Goal: Task Accomplishment & Management: Manage account settings

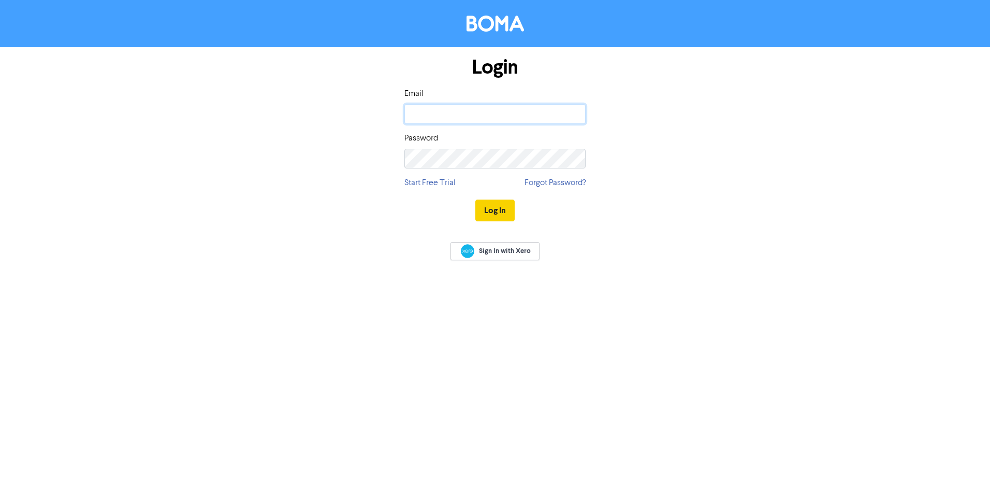
type input "[EMAIL_ADDRESS][DOMAIN_NAME]"
click at [509, 216] on button "Log In" at bounding box center [494, 210] width 39 height 22
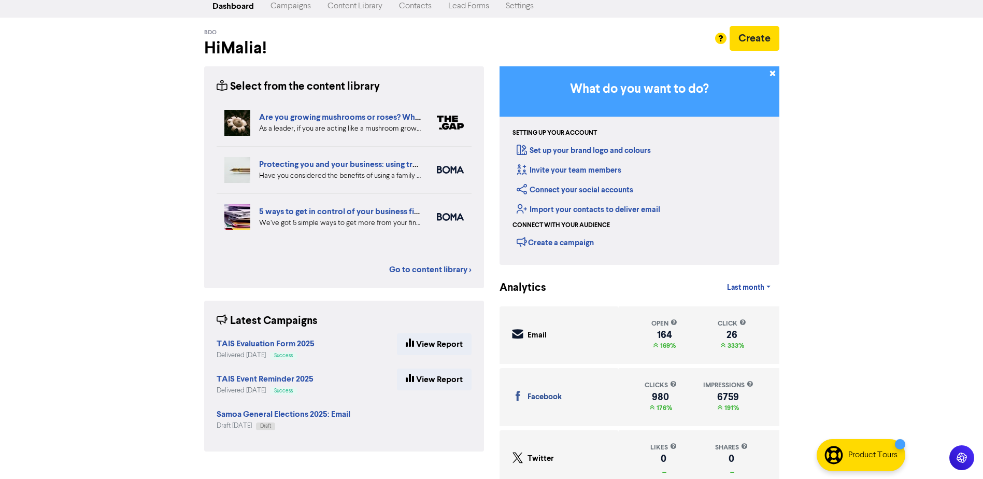
scroll to position [40, 0]
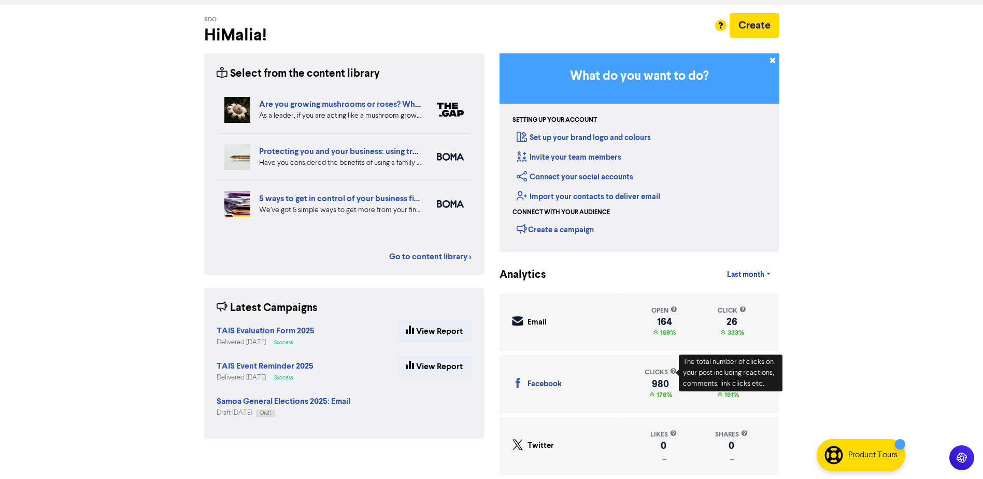
click at [837, 315] on div "Support & Resources Video Tutorials FAQ & Guides Marketing Education [PERSON_NA…" at bounding box center [491, 199] width 983 height 479
click at [863, 321] on div "Support & Resources Video Tutorials FAQ & Guides Marketing Education [PERSON_NA…" at bounding box center [491, 199] width 983 height 479
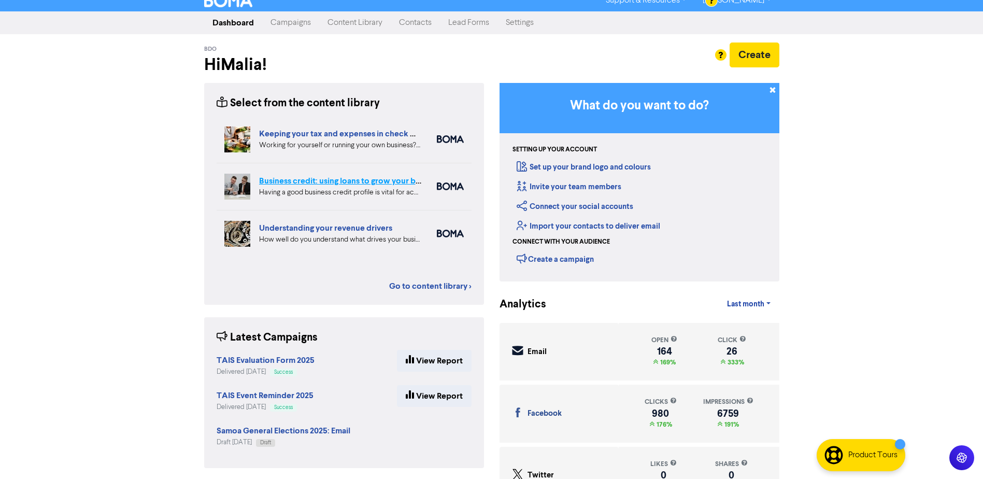
scroll to position [0, 0]
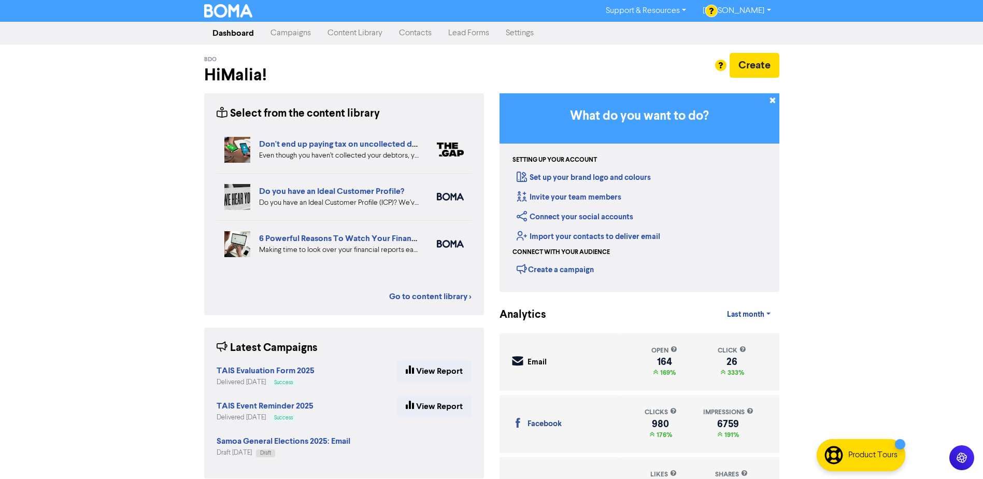
click at [293, 36] on link "Campaigns" at bounding box center [290, 33] width 57 height 21
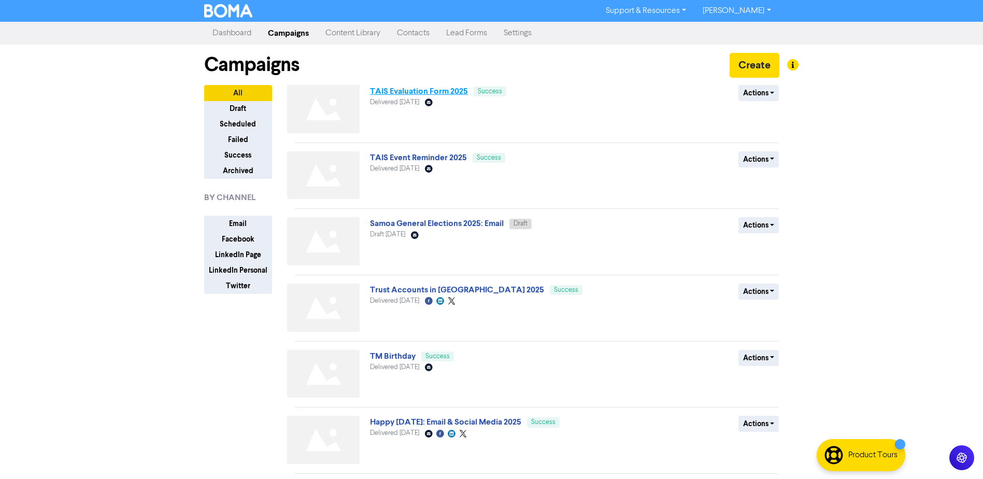
click at [420, 92] on link "TAIS Evaluation Form 2025" at bounding box center [419, 91] width 98 height 10
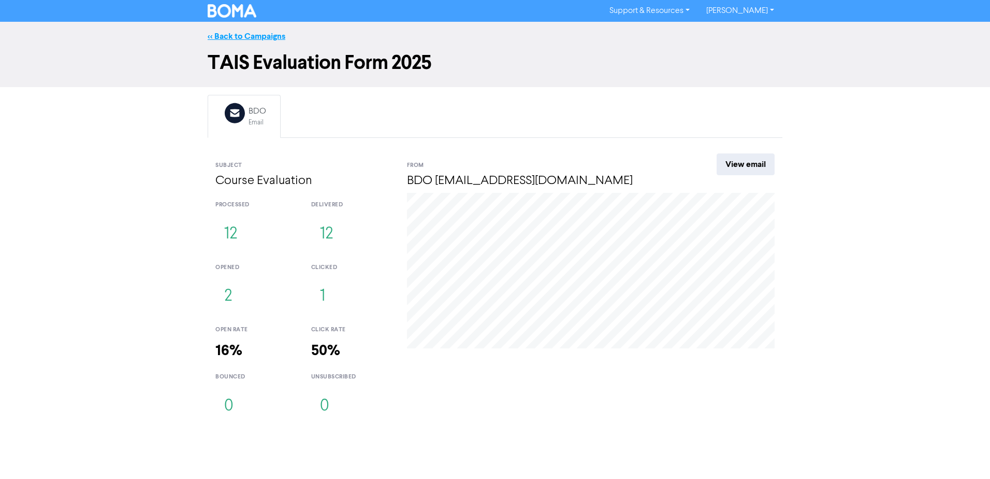
click at [242, 39] on link "<< Back to Campaigns" at bounding box center [247, 36] width 78 height 10
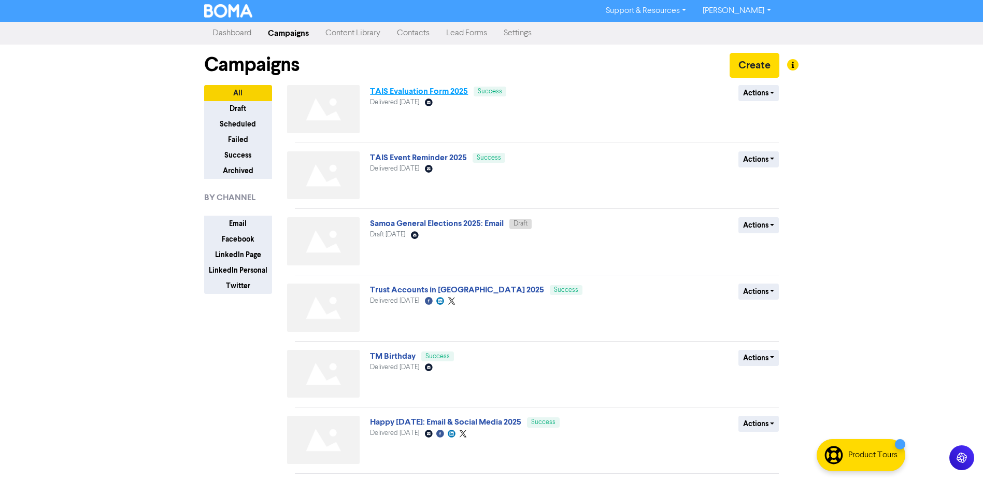
click at [430, 94] on link "TAIS Evaluation Form 2025" at bounding box center [419, 91] width 98 height 10
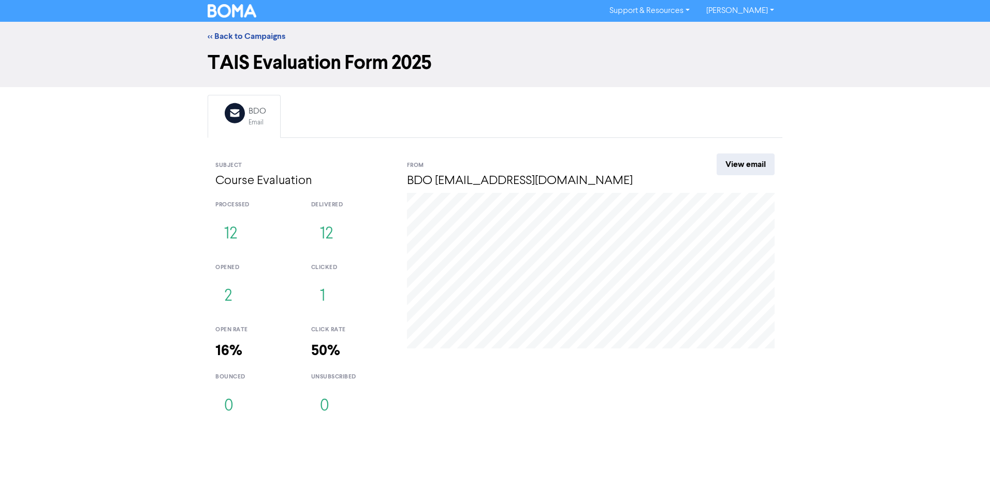
click at [226, 31] on div "<< Back to Campaigns" at bounding box center [495, 36] width 590 height 12
click at [226, 34] on link "<< Back to Campaigns" at bounding box center [247, 36] width 78 height 10
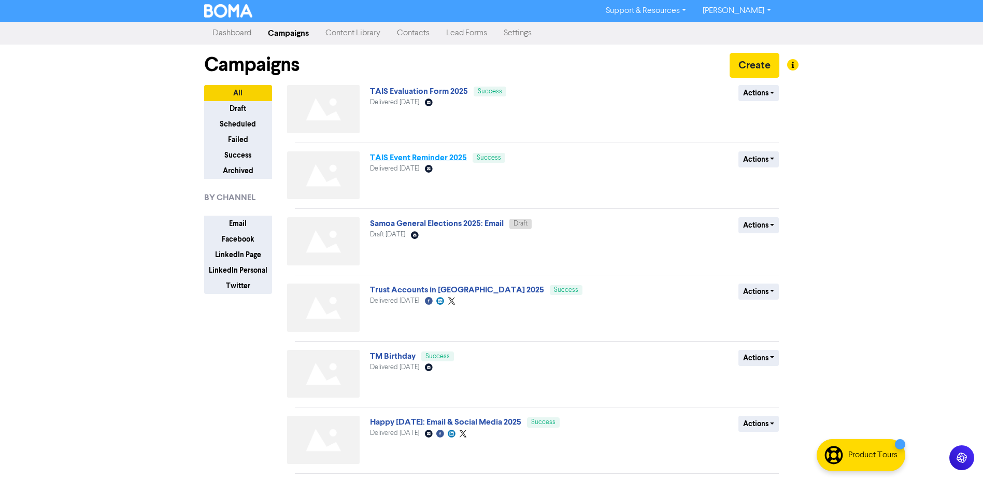
click at [413, 160] on link "TAIS Event Reminder 2025" at bounding box center [418, 157] width 97 height 10
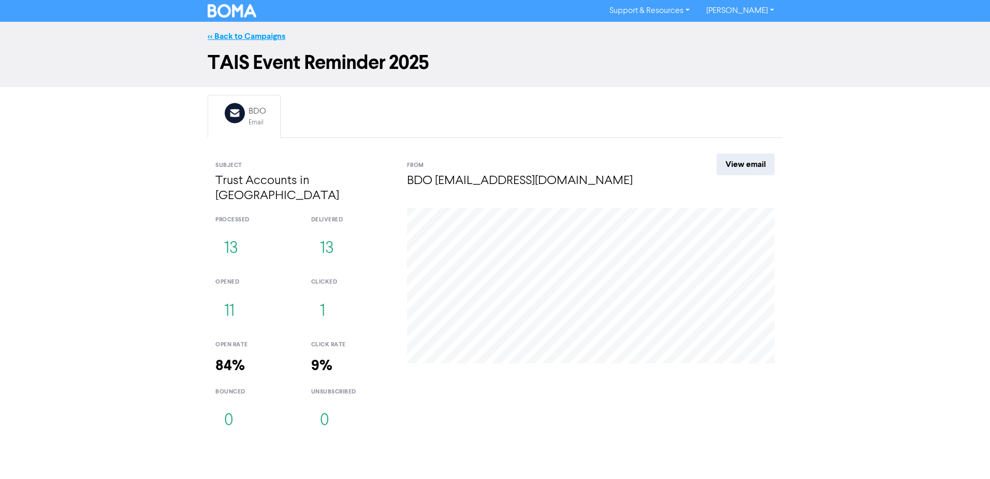
click at [235, 35] on link "<< Back to Campaigns" at bounding box center [247, 36] width 78 height 10
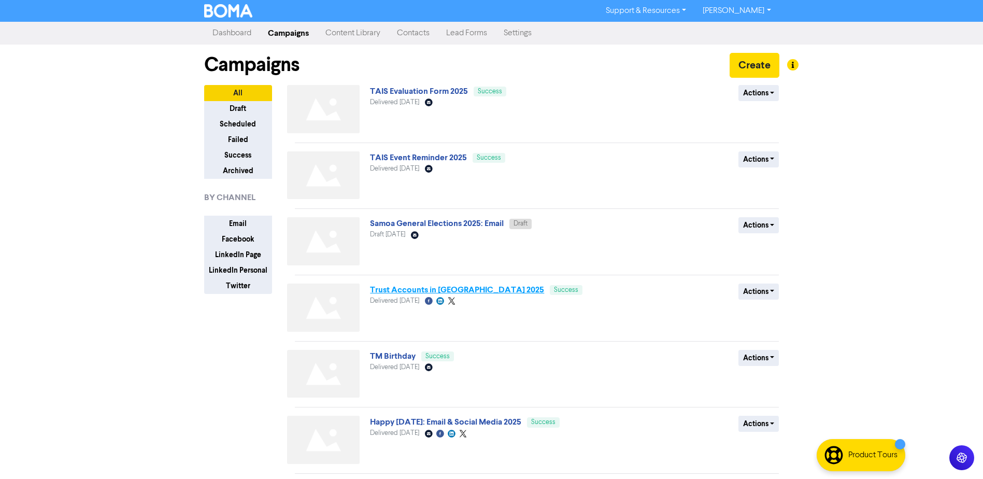
click at [438, 290] on link "Trust Accounts in [GEOGRAPHIC_DATA] 2025" at bounding box center [457, 289] width 174 height 10
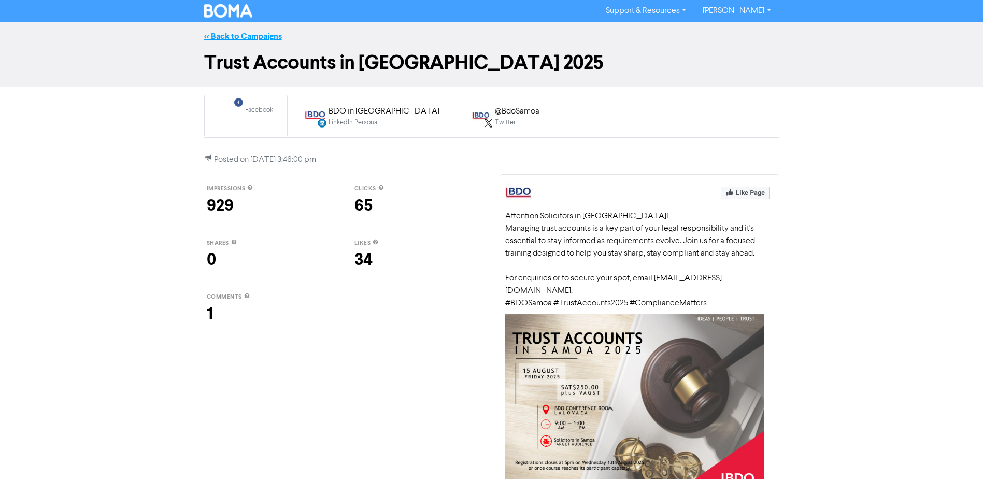
click at [208, 38] on link "<< Back to Campaigns" at bounding box center [243, 36] width 78 height 10
